Goal: Information Seeking & Learning: Learn about a topic

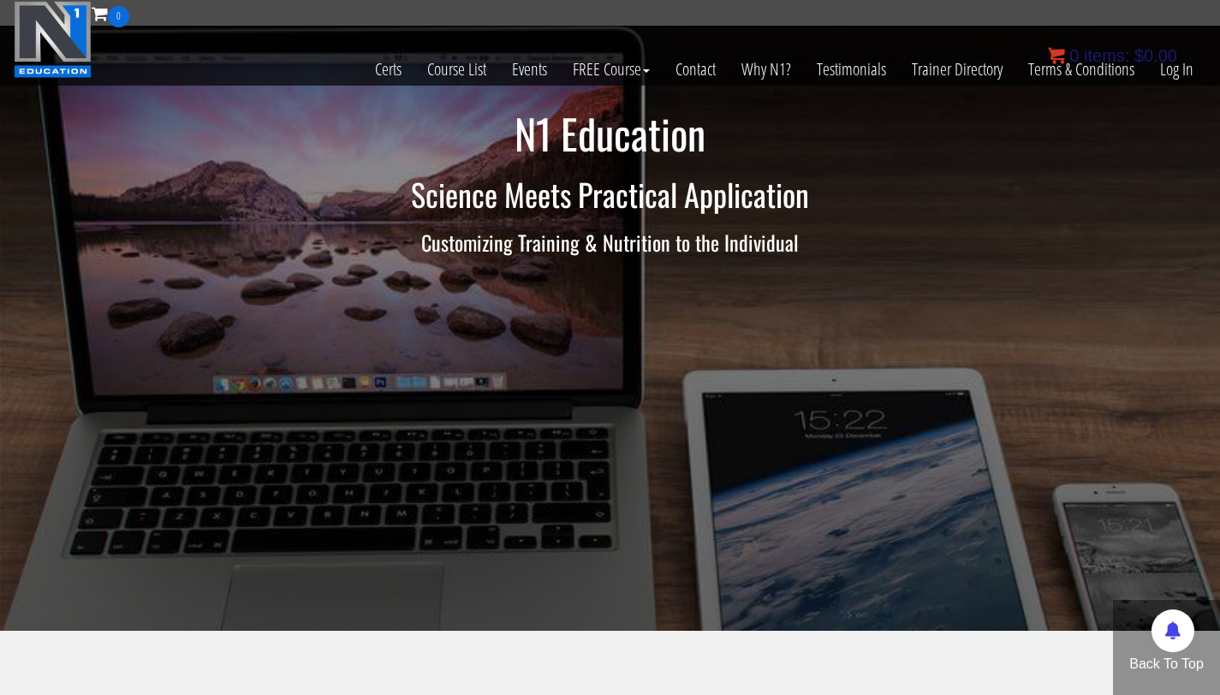
click at [1167, 65] on bdi "$ 0.00" at bounding box center [1156, 55] width 43 height 19
click at [1184, 74] on link "Log In" at bounding box center [1177, 69] width 59 height 84
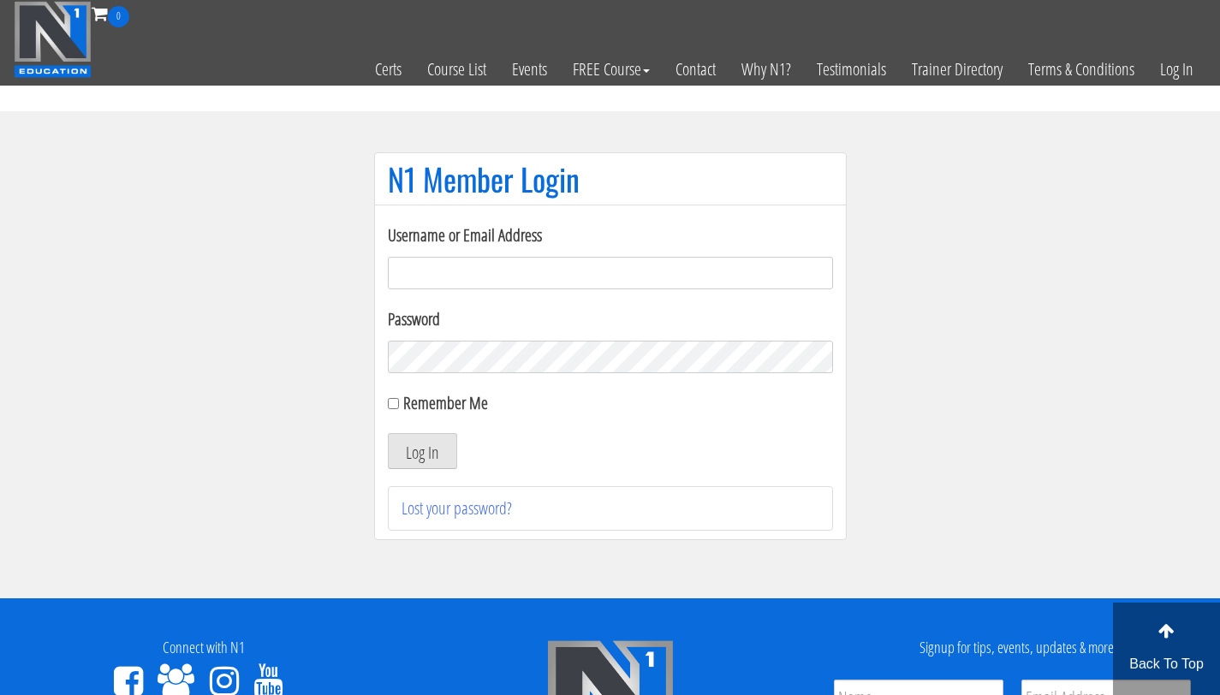
click at [448, 289] on form "Username or Email Address Password Remember Me Log In" at bounding box center [610, 346] width 445 height 247
click at [454, 261] on input "Username or Email Address" at bounding box center [610, 273] width 445 height 33
click at [405, 264] on input "Username or Email Address" at bounding box center [610, 273] width 445 height 33
type input "[PERSON_NAME][EMAIL_ADDRESS][PERSON_NAME][DOMAIN_NAME]"
click at [388, 433] on button "Log In" at bounding box center [422, 451] width 69 height 36
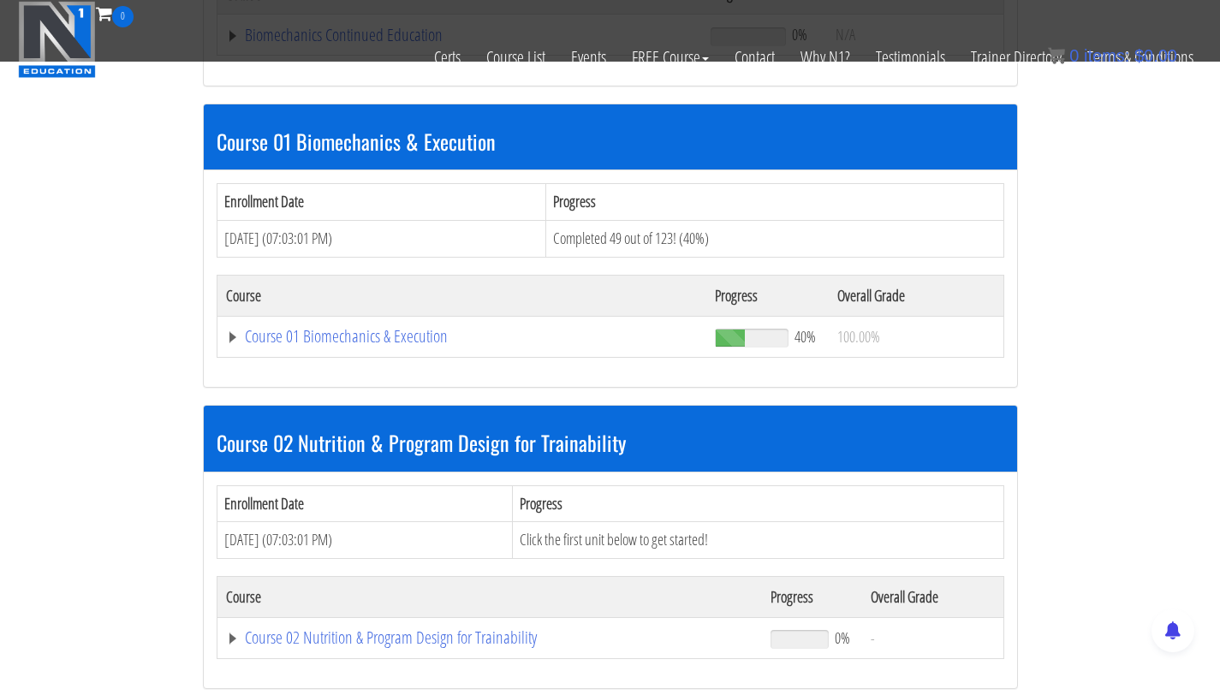
scroll to position [473, 0]
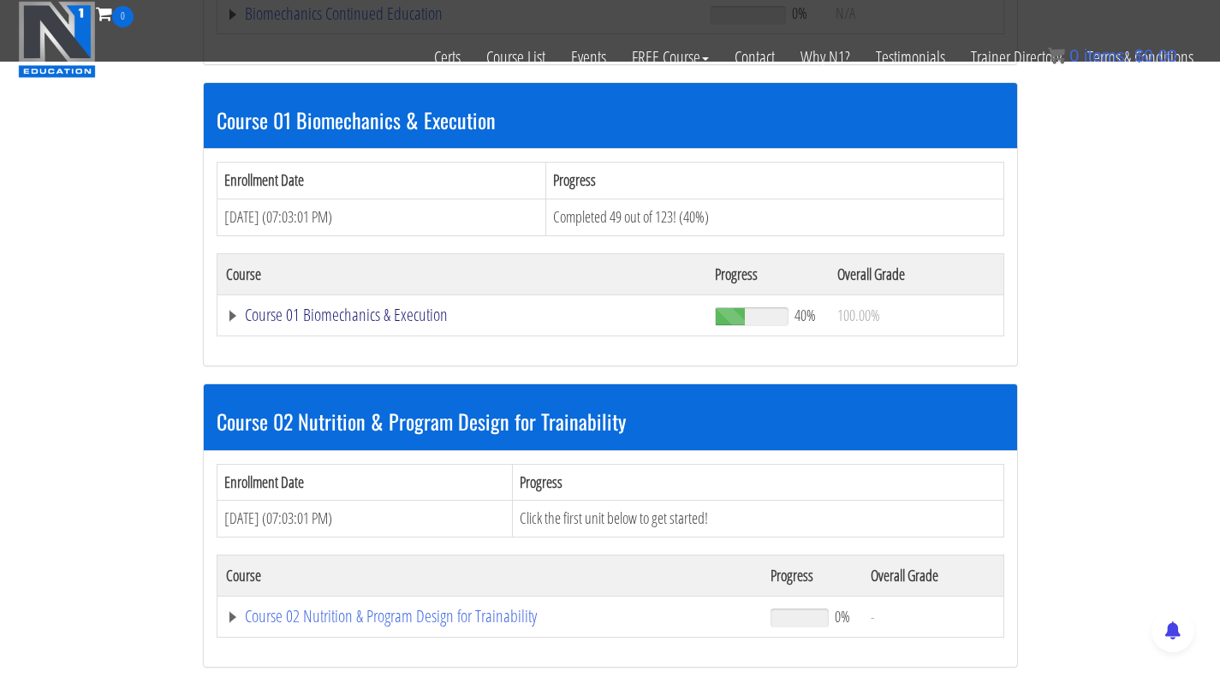
click at [342, 309] on link "Course 01 Biomechanics & Execution" at bounding box center [462, 315] width 473 height 17
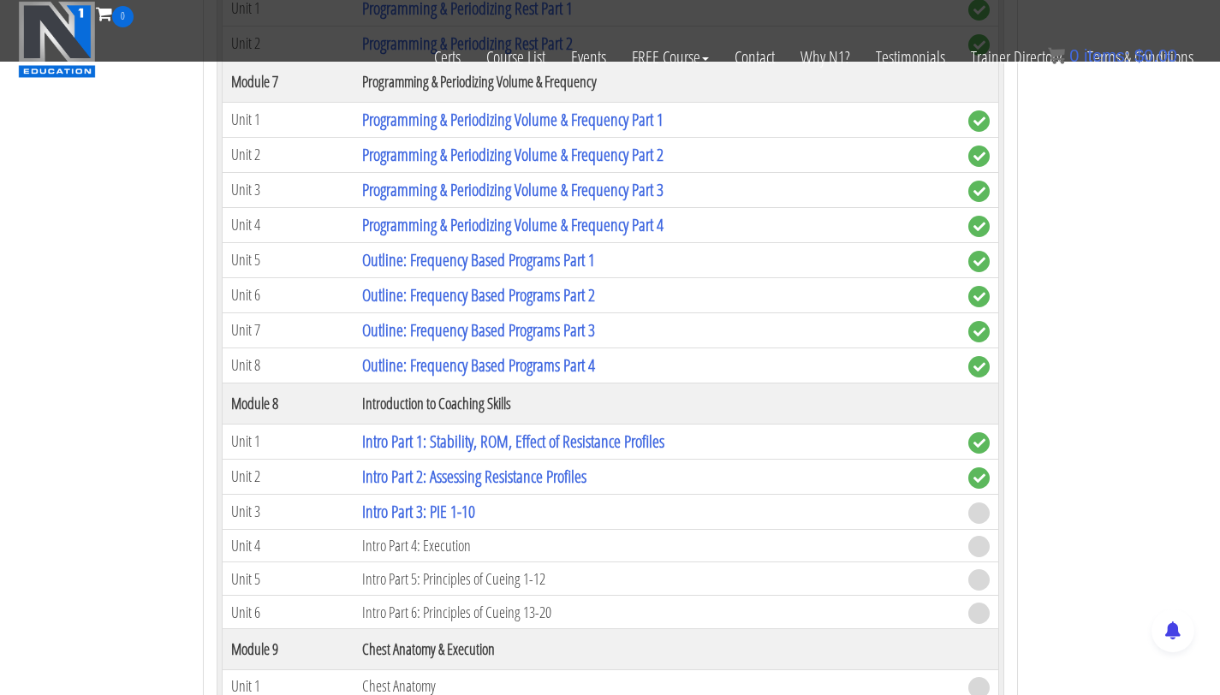
scroll to position [2349, 0]
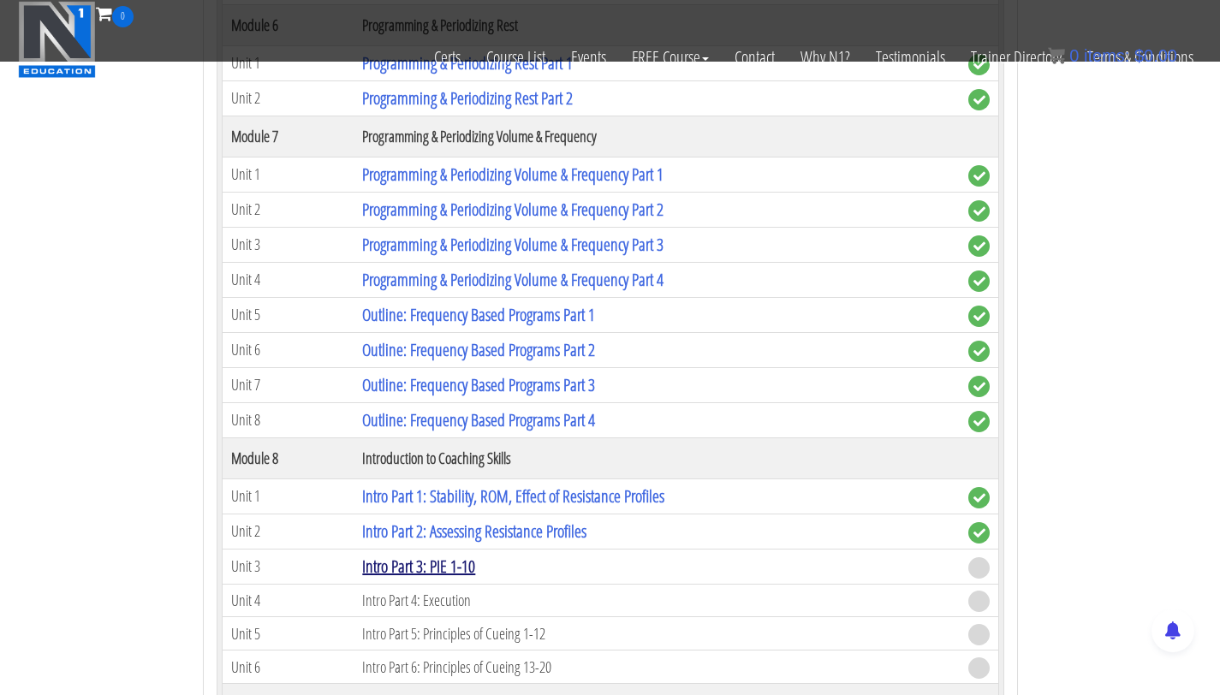
click at [402, 573] on link "Intro Part 3: PIE 1-10" at bounding box center [418, 566] width 113 height 23
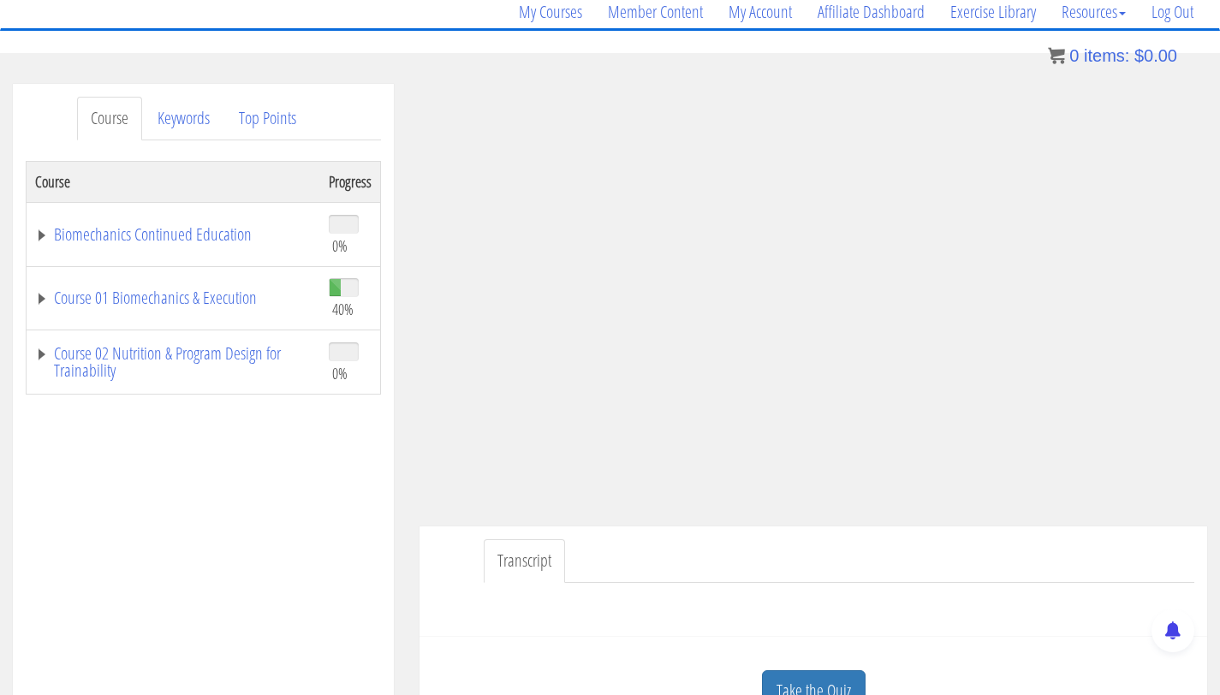
scroll to position [152, 0]
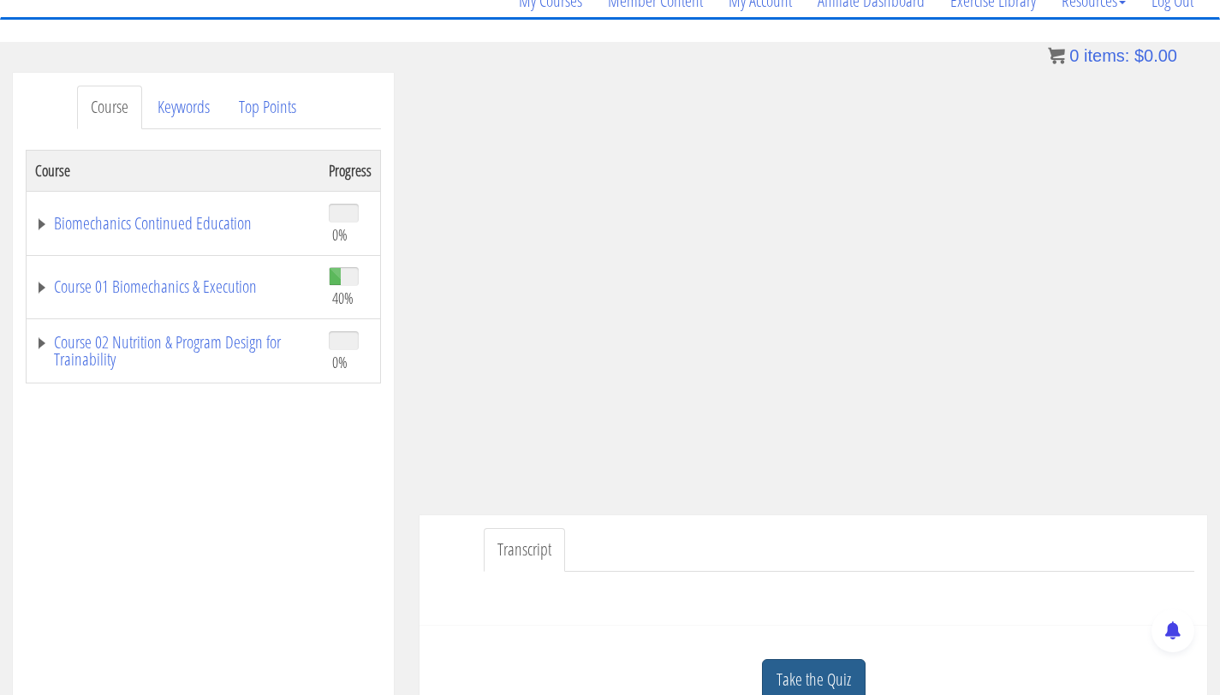
click at [797, 689] on link "Take the Quiz" at bounding box center [814, 680] width 104 height 42
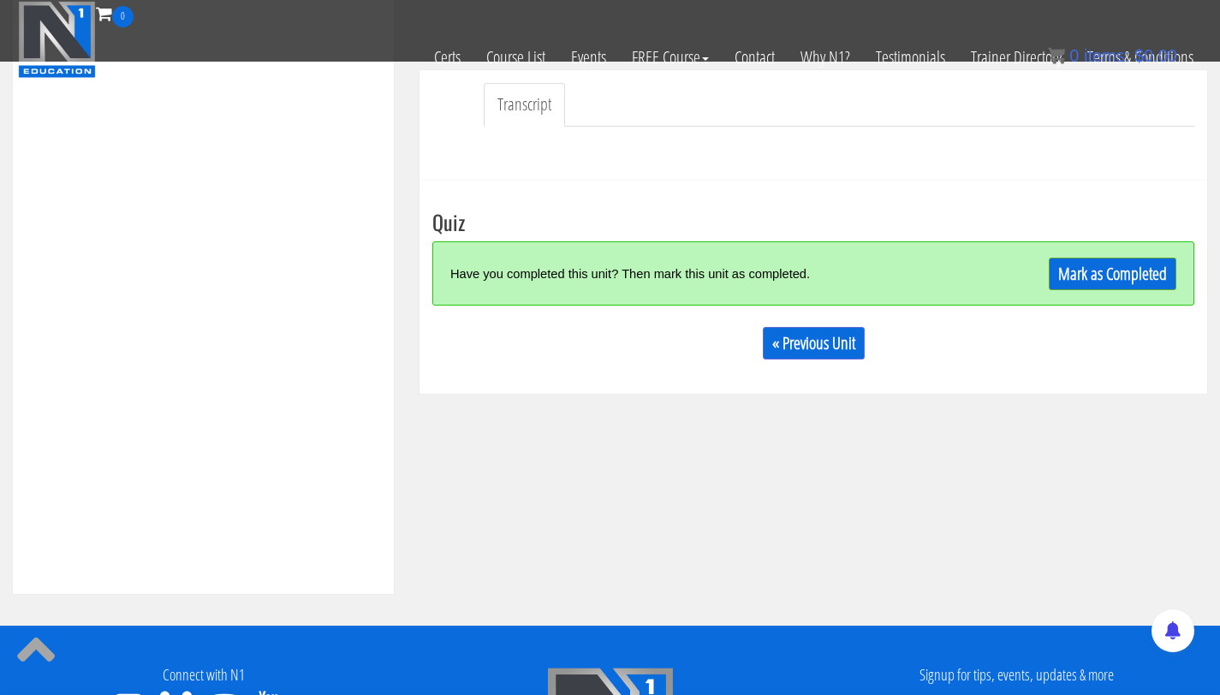
scroll to position [540, 0]
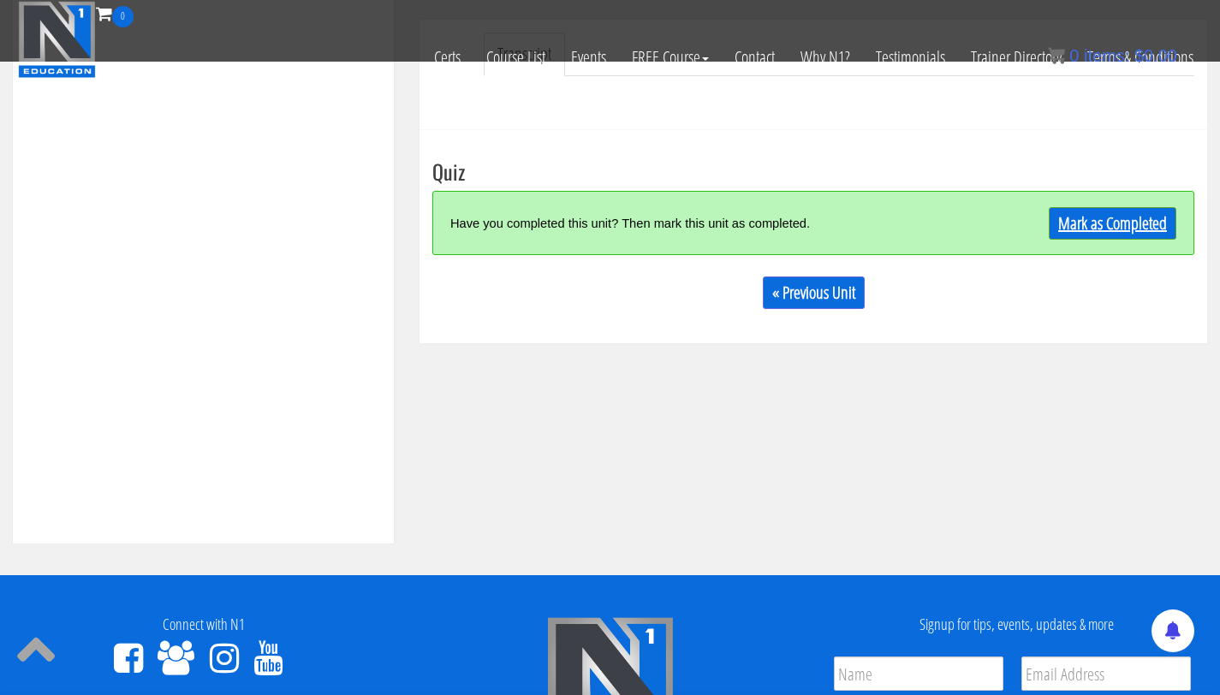
click at [1128, 226] on link "Mark as Completed" at bounding box center [1113, 223] width 128 height 33
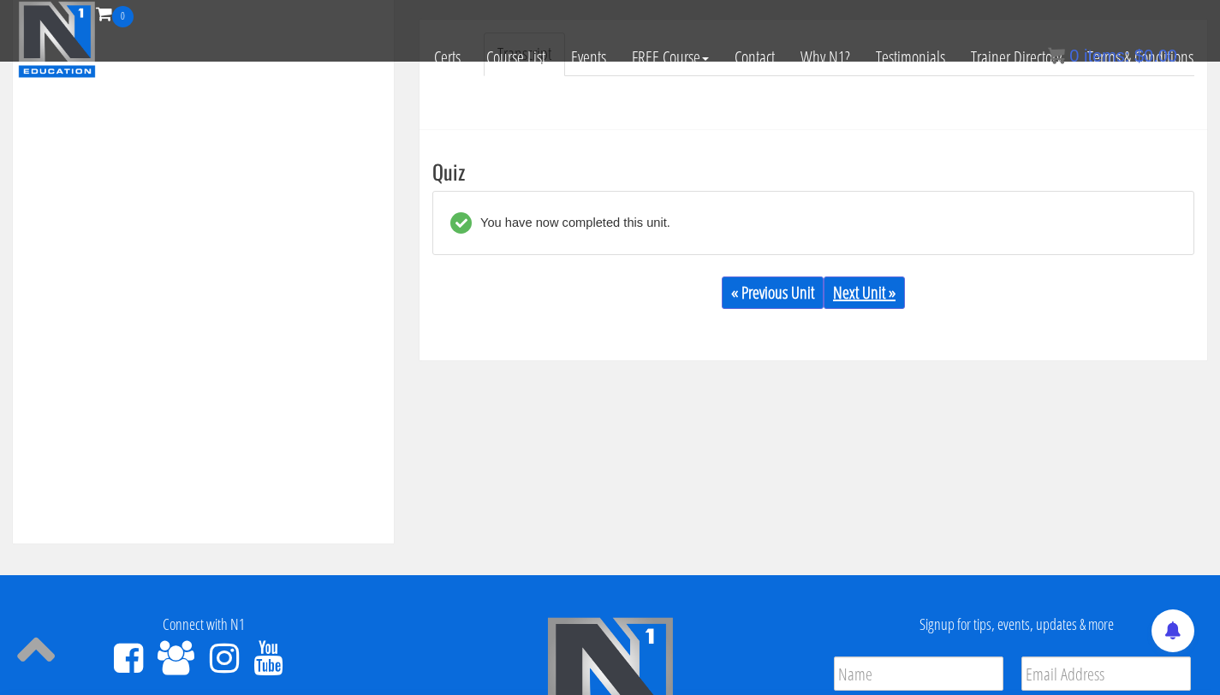
click at [846, 292] on link "Next Unit »" at bounding box center [864, 293] width 81 height 33
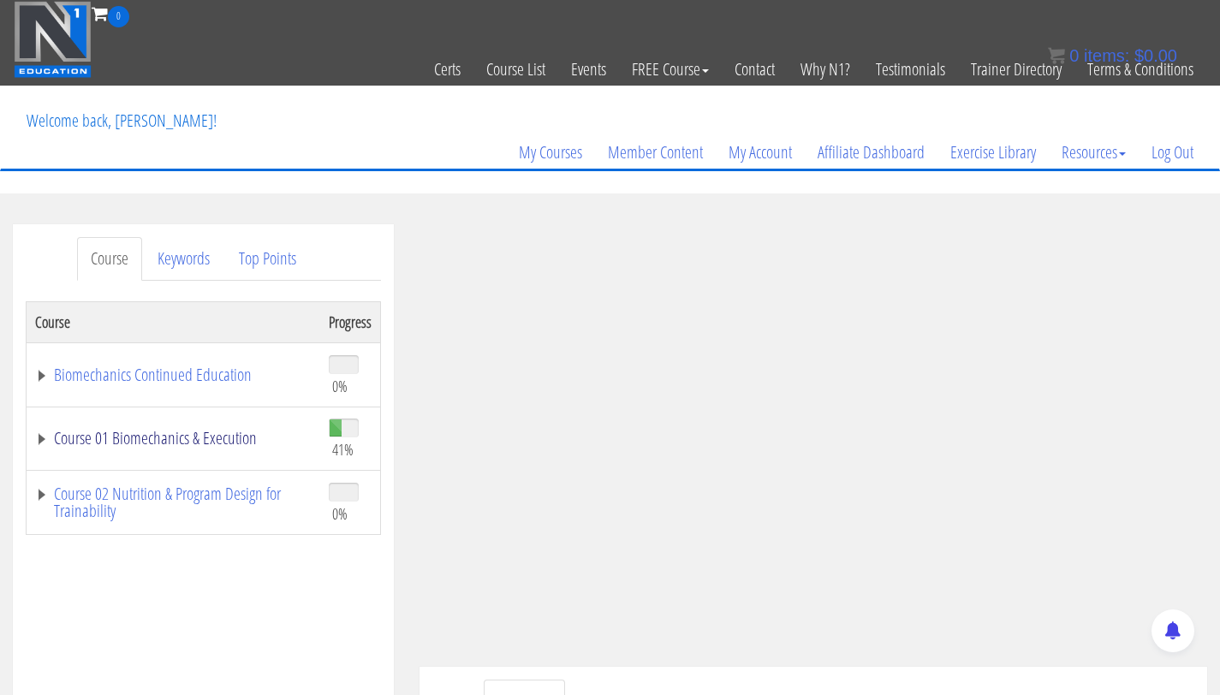
click at [190, 430] on link "Course 01 Biomechanics & Execution" at bounding box center [173, 438] width 277 height 17
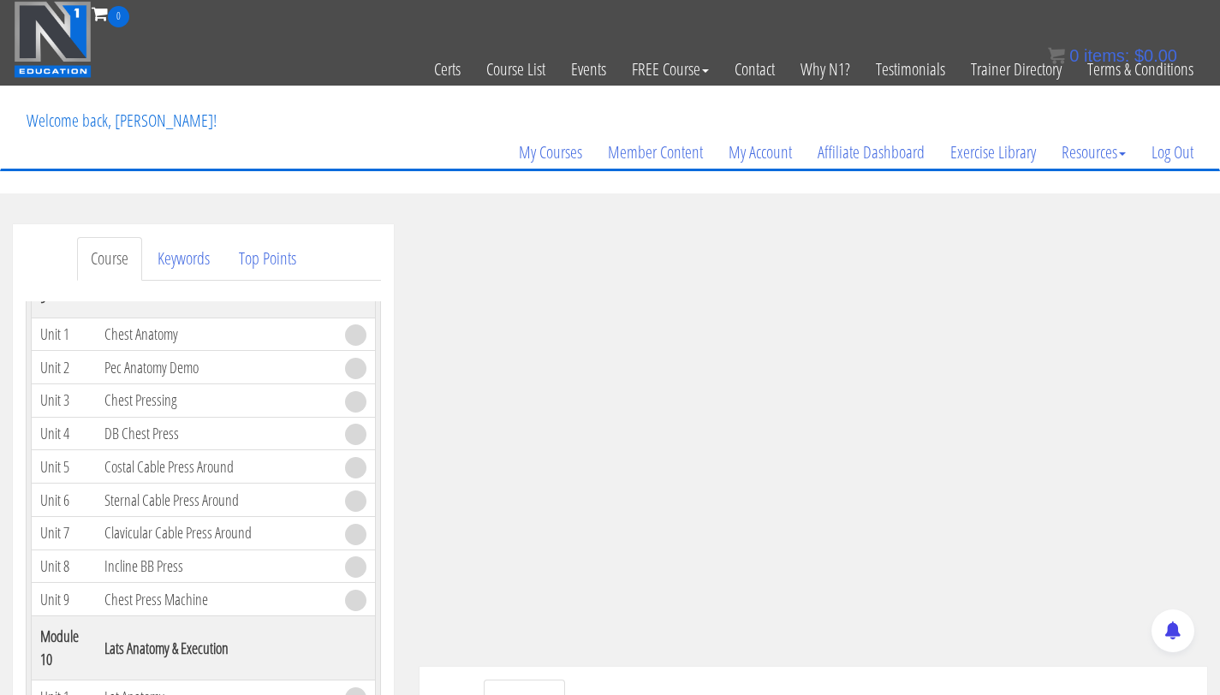
scroll to position [2982, 0]
